Goal: Task Accomplishment & Management: Complete application form

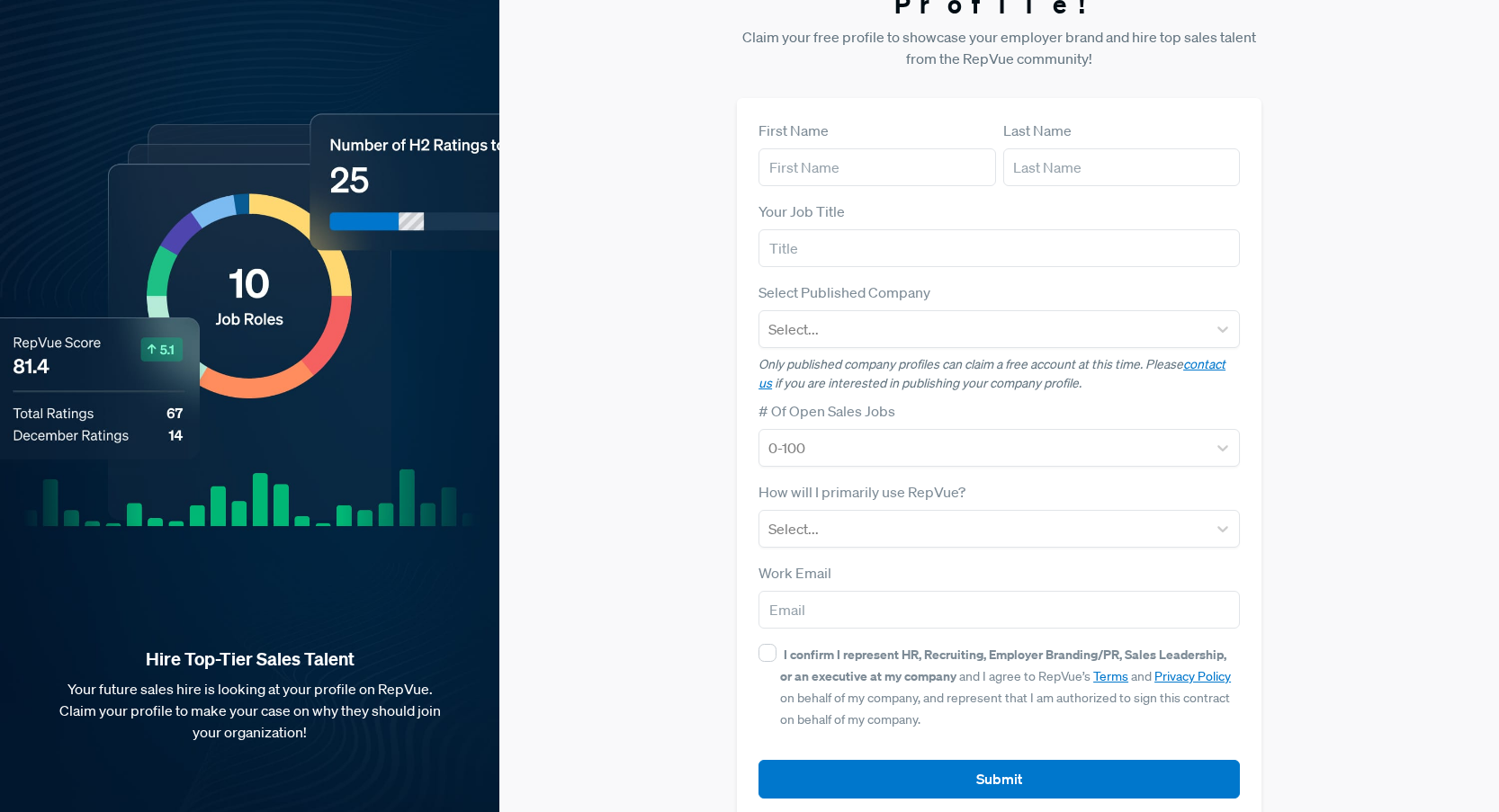
scroll to position [62, 0]
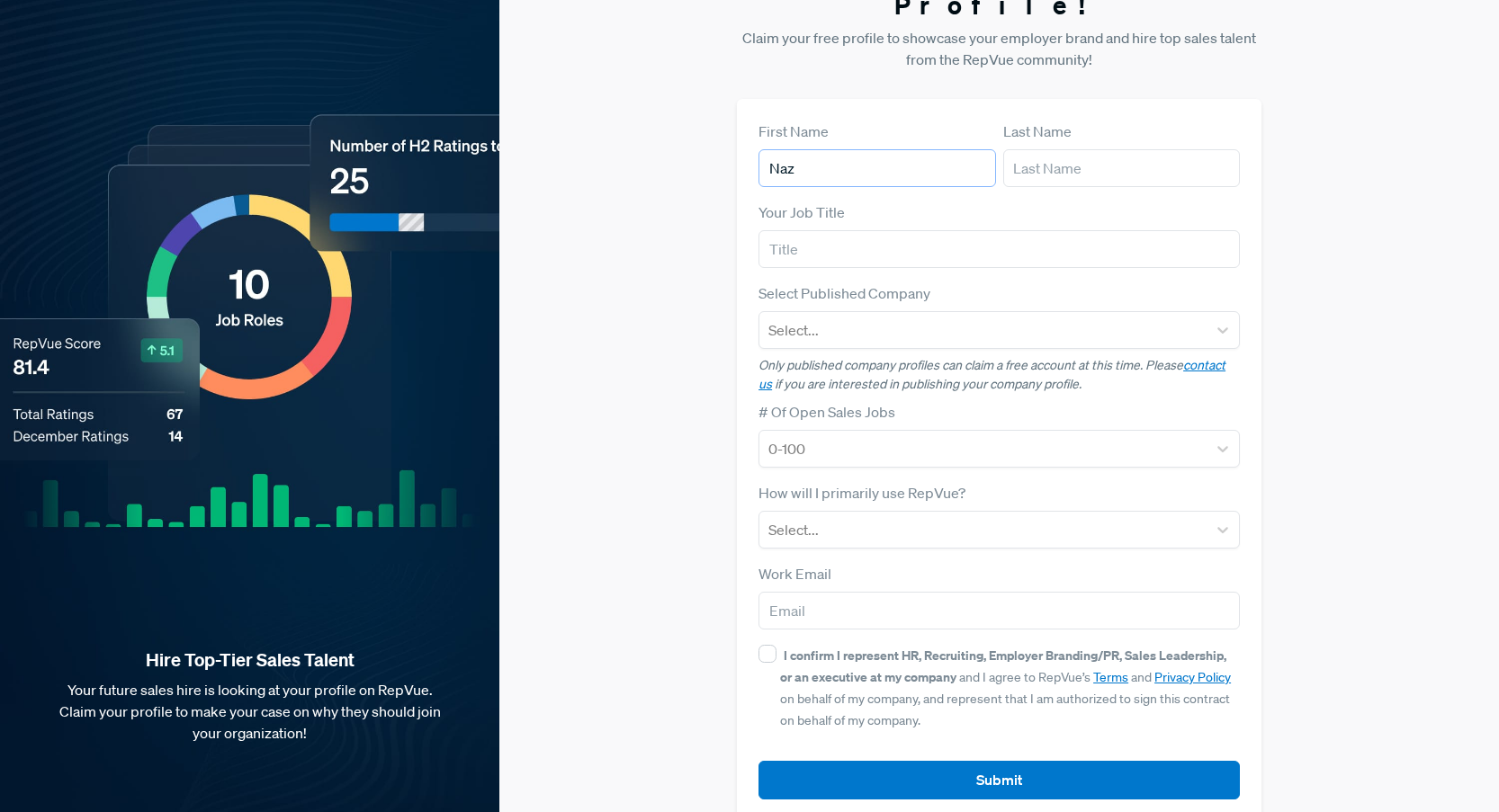
type input "Naz"
type input "[PERSON_NAME]"
type input "Director of Sales"
type input "liferaft"
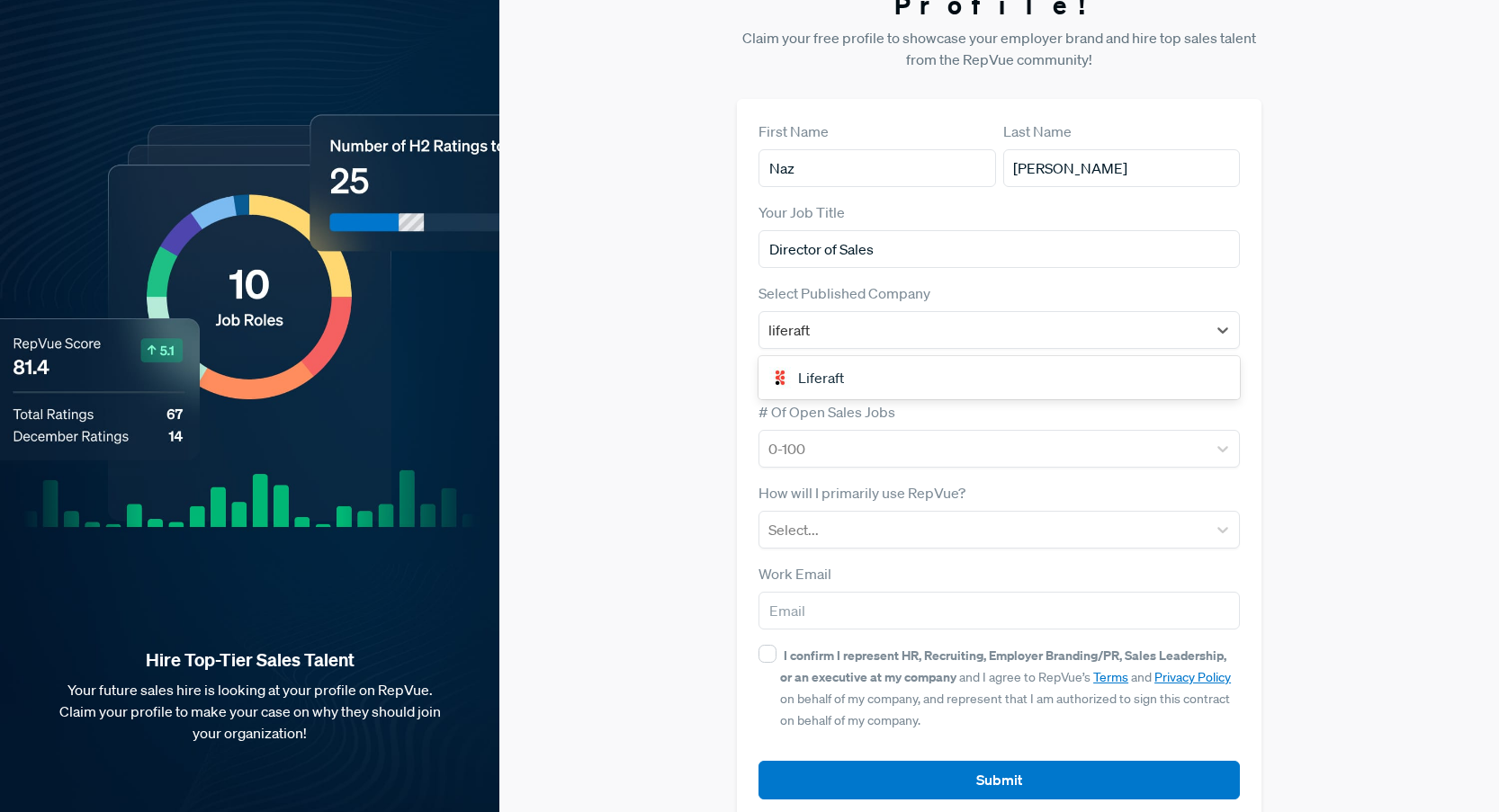
click at [1018, 360] on div "Liferaft" at bounding box center [999, 378] width 482 height 36
click at [662, 329] on div "Claim your Free Profile! Claim your free profile to showcase your employer bran…" at bounding box center [999, 391] width 1000 height 905
click at [842, 436] on div at bounding box center [983, 449] width 429 height 25
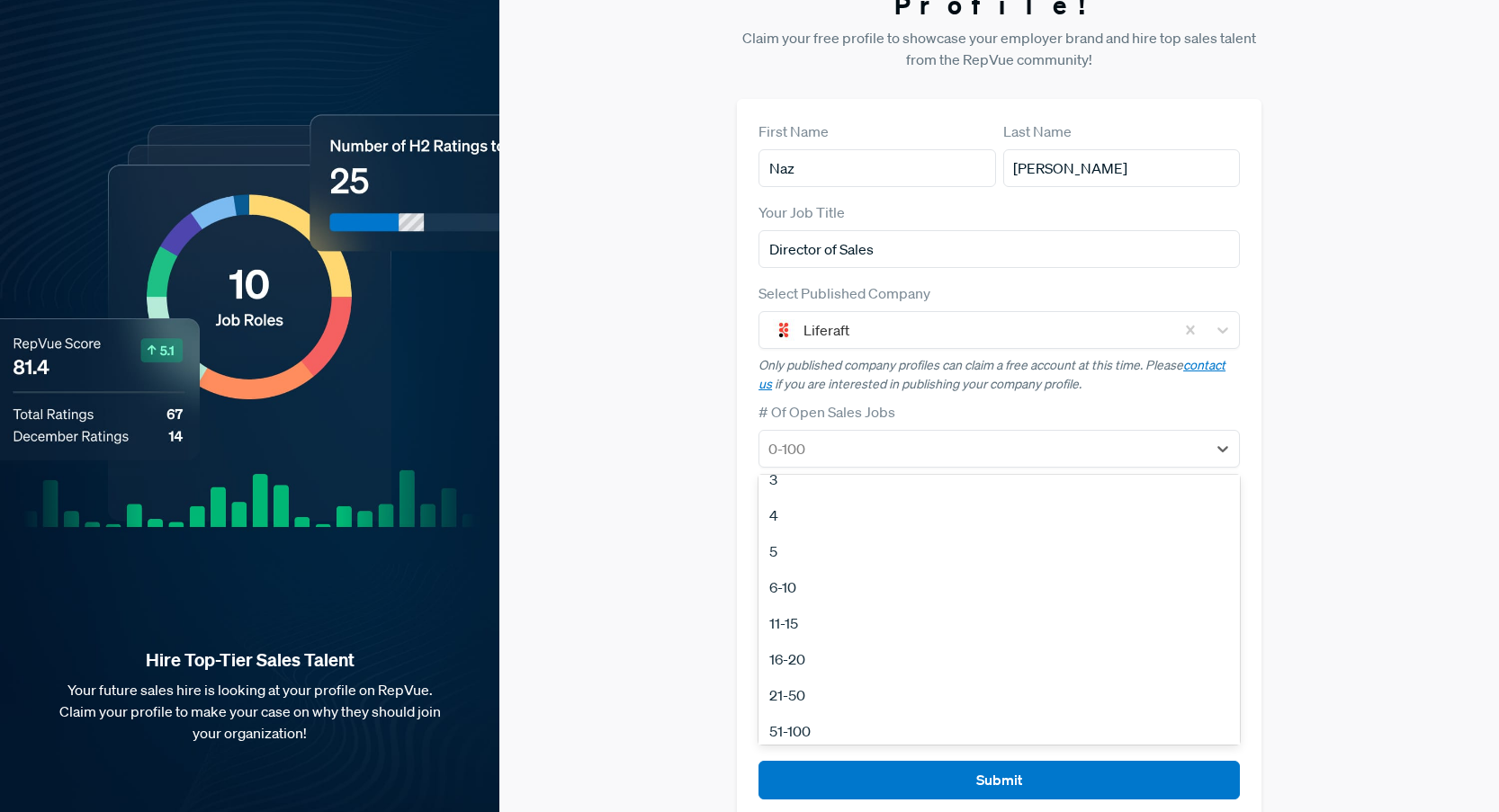
scroll to position [169, 0]
click at [812, 705] on div "No Open Sales Jobs" at bounding box center [999, 724] width 482 height 36
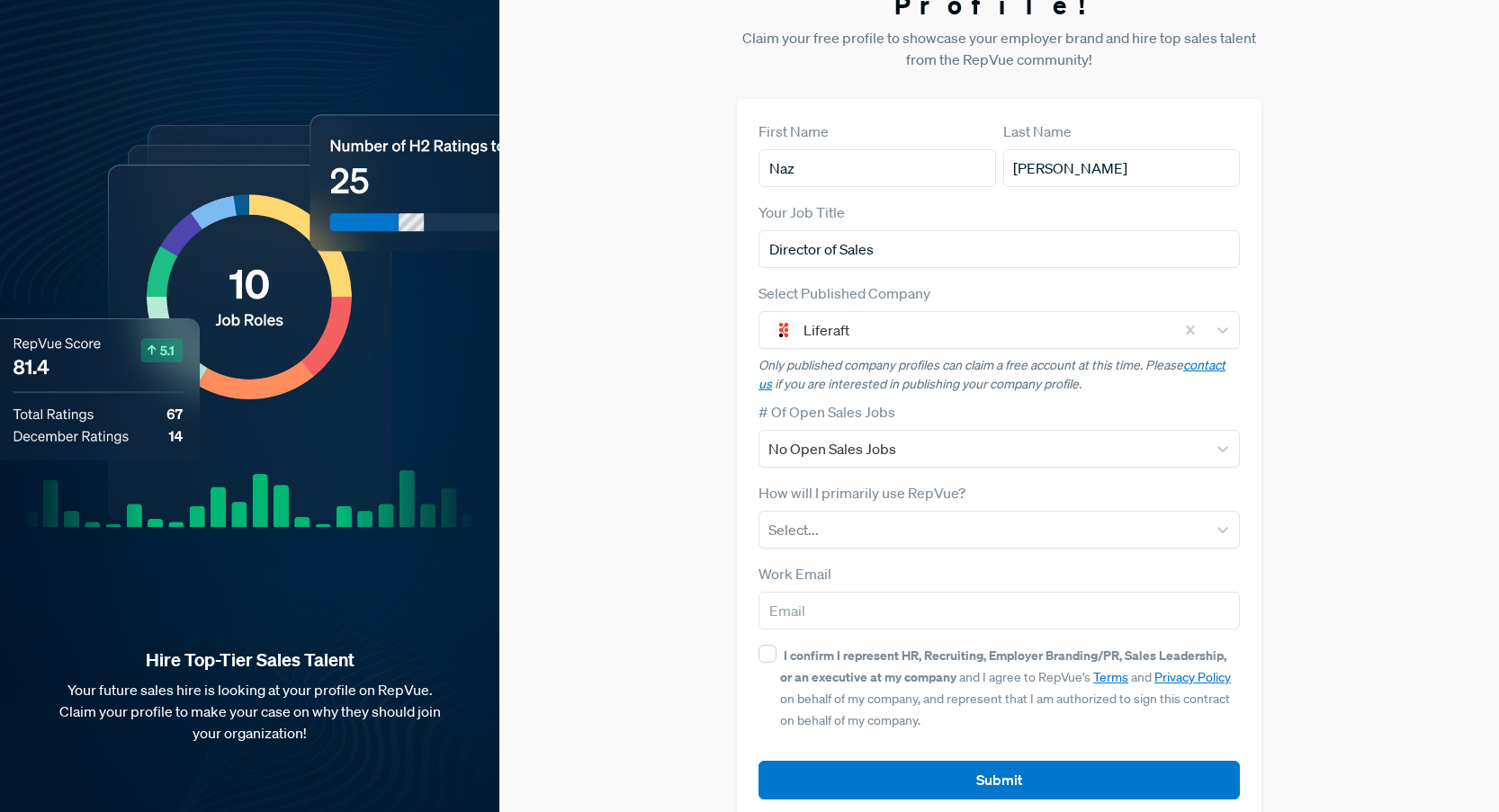
click at [705, 571] on div "Claim your Free Profile! Claim your free profile to showcase your employer bran…" at bounding box center [999, 391] width 1000 height 905
click at [846, 517] on div at bounding box center [983, 530] width 429 height 25
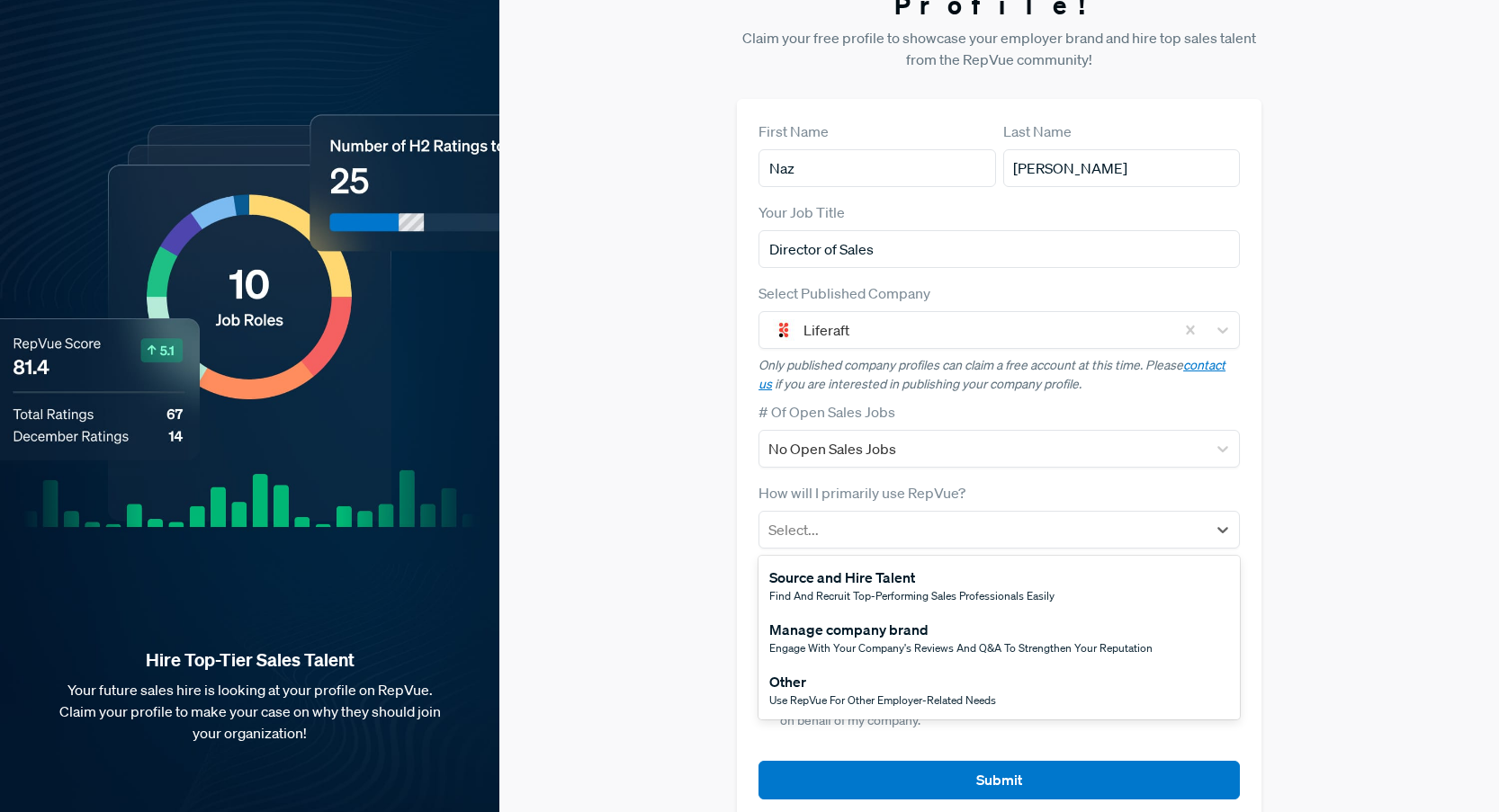
click at [825, 588] on span "Find and recruit top-performing sales professionals easily" at bounding box center [912, 595] width 285 height 15
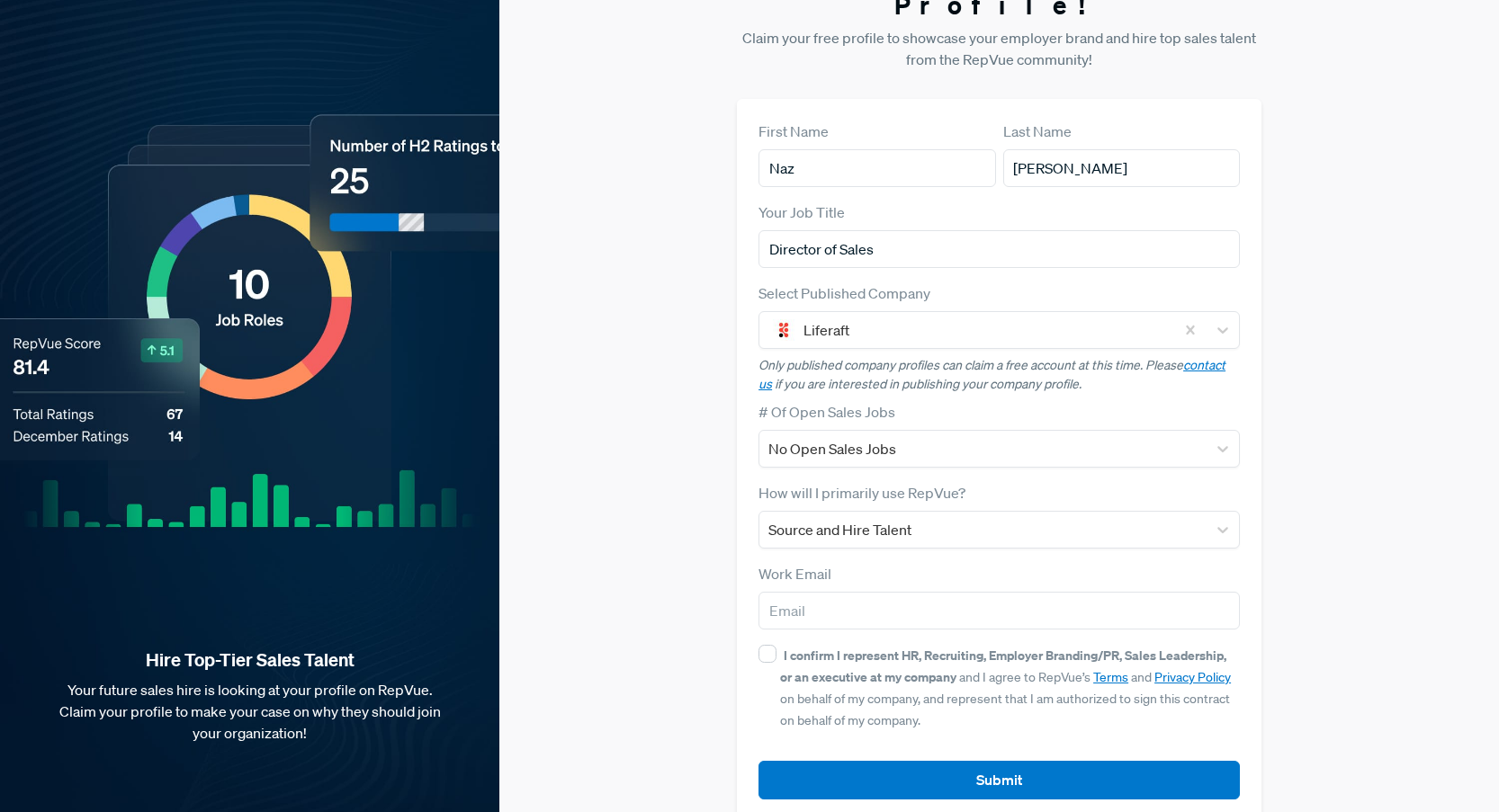
click at [719, 554] on div "Claim your Free Profile! Claim your free profile to showcase your employer bran…" at bounding box center [999, 391] width 1000 height 905
type input "[EMAIL_ADDRESS][PERSON_NAME][DOMAIN_NAME]"
click at [721, 591] on div "Claim your Free Profile! Claim your free profile to showcase your employer bran…" at bounding box center [999, 391] width 1000 height 905
click at [772, 645] on input "I confirm I represent HR, Recruiting, Employer Branding/PR, Sales Leadership, o…" at bounding box center [768, 654] width 18 height 18
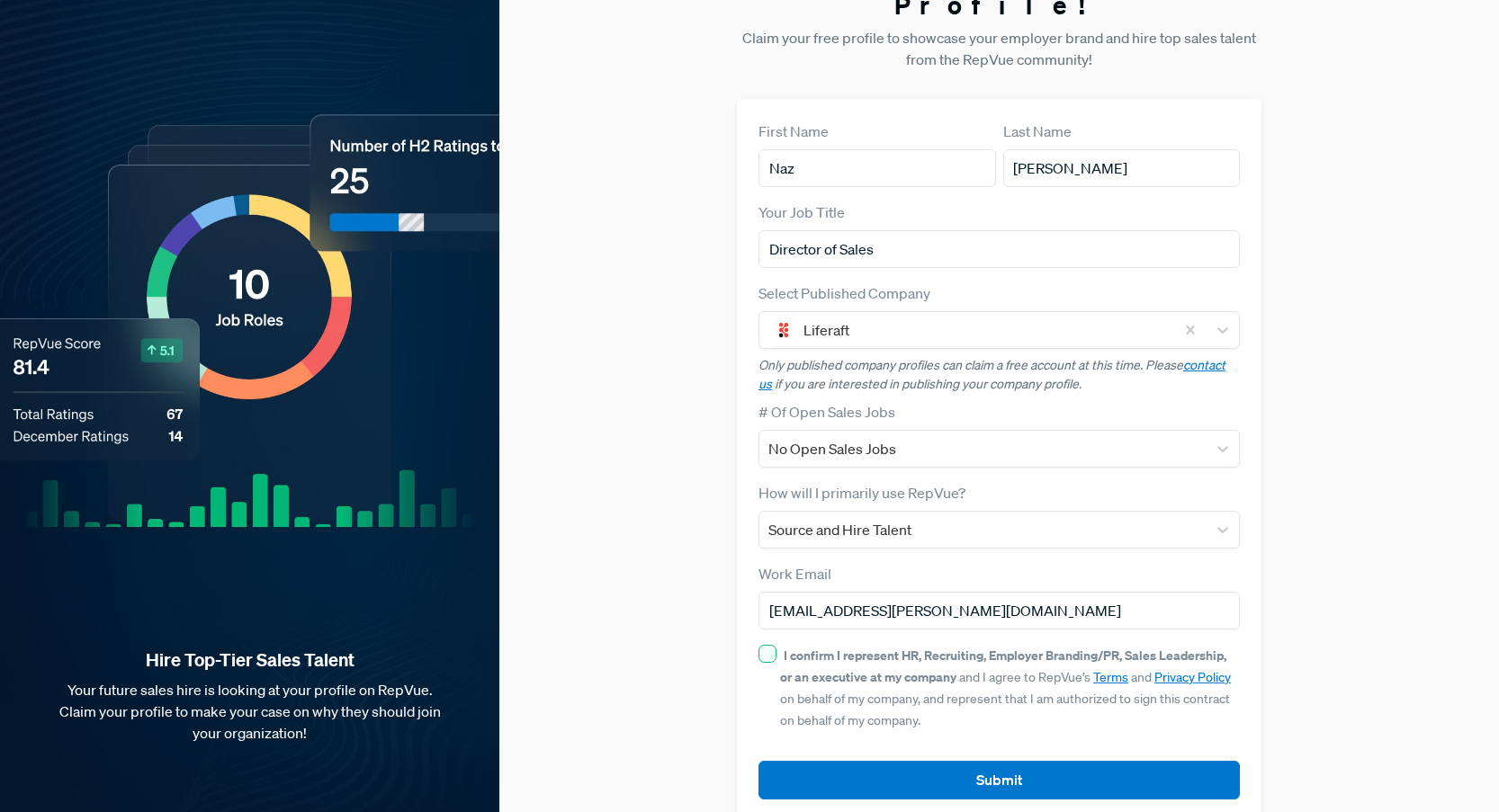
checkbox input "true"
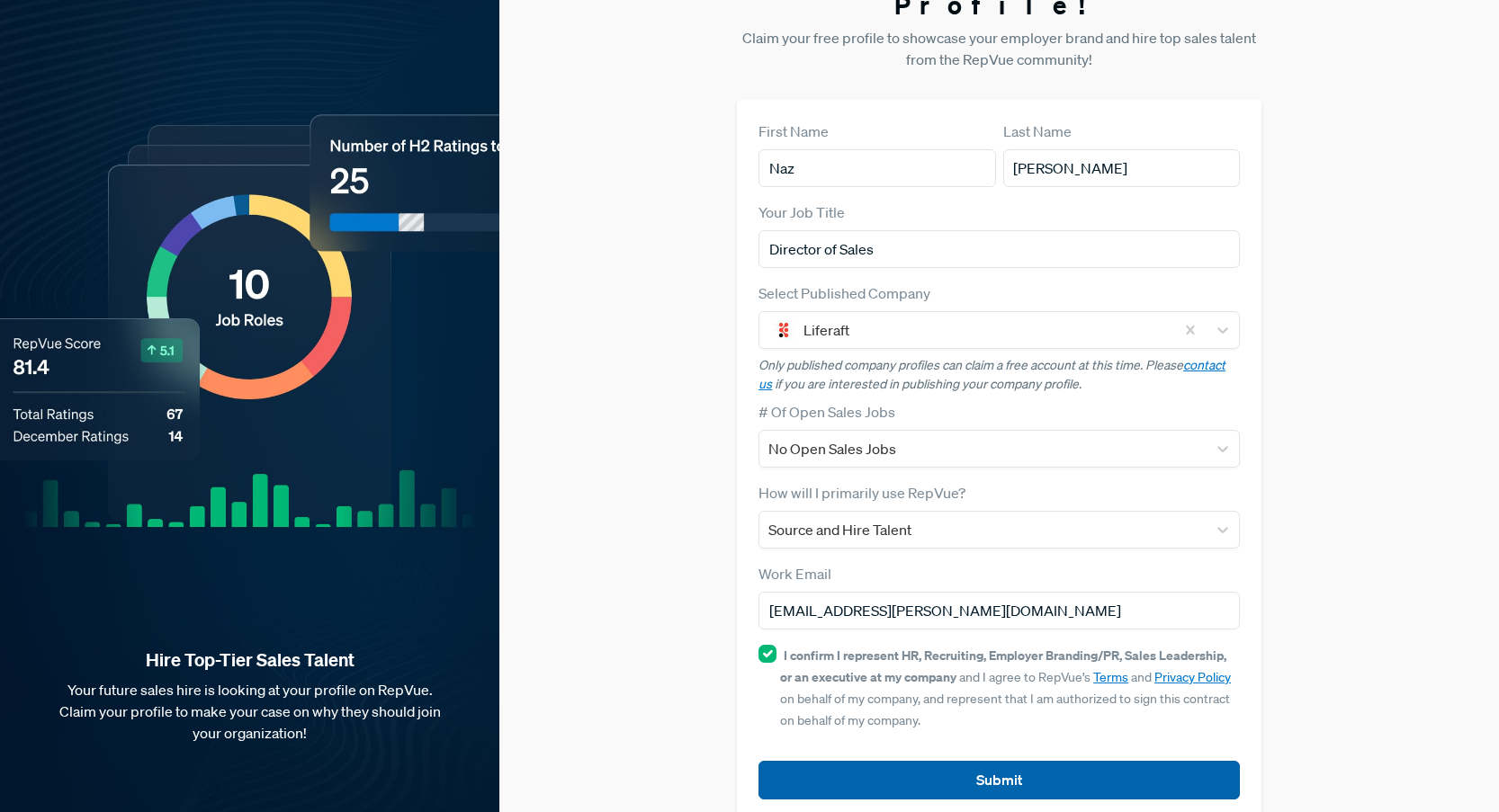
click at [1015, 761] on button "Submit" at bounding box center [999, 780] width 482 height 38
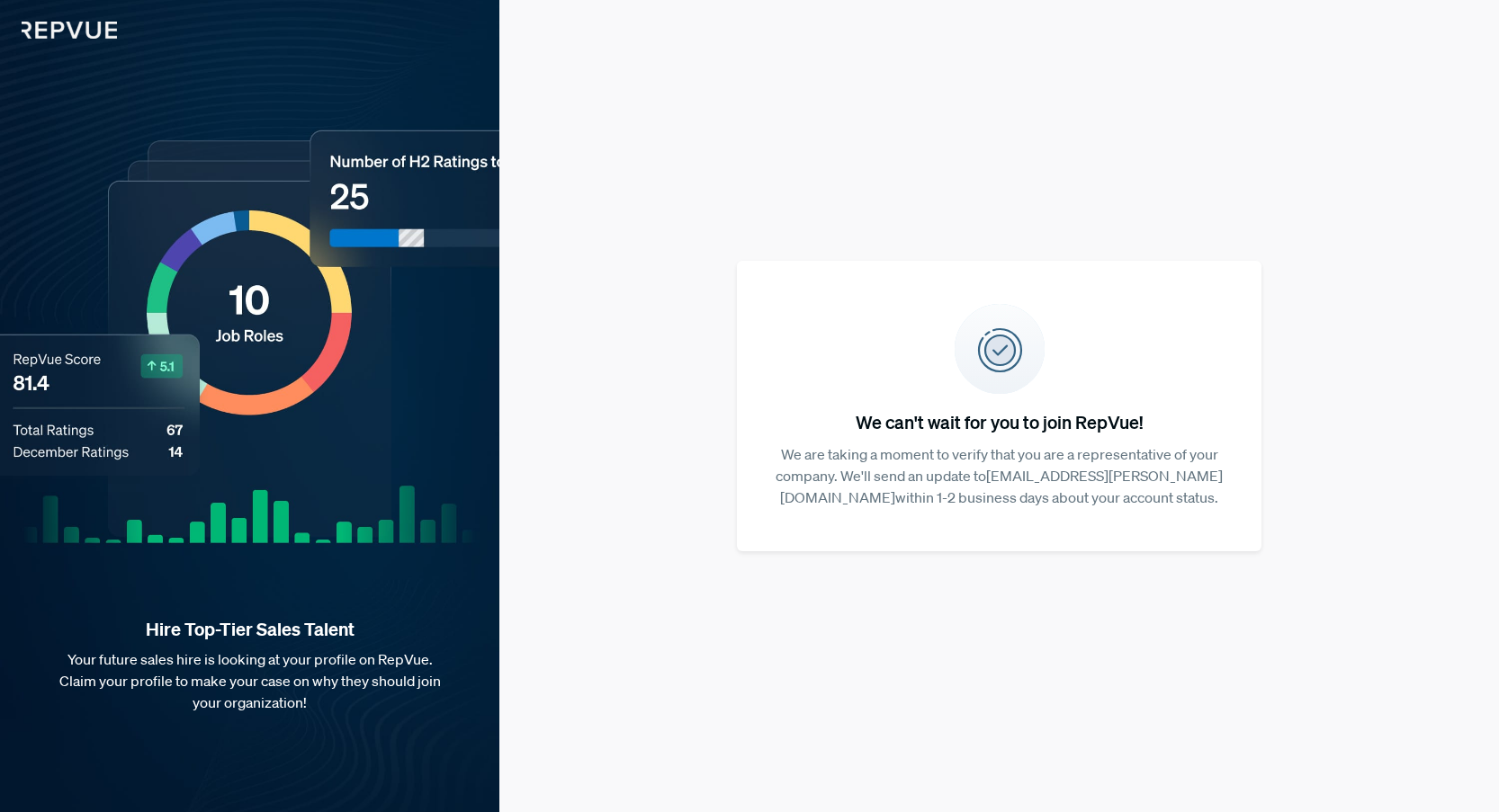
scroll to position [0, 0]
